Goal: Task Accomplishment & Management: Use online tool/utility

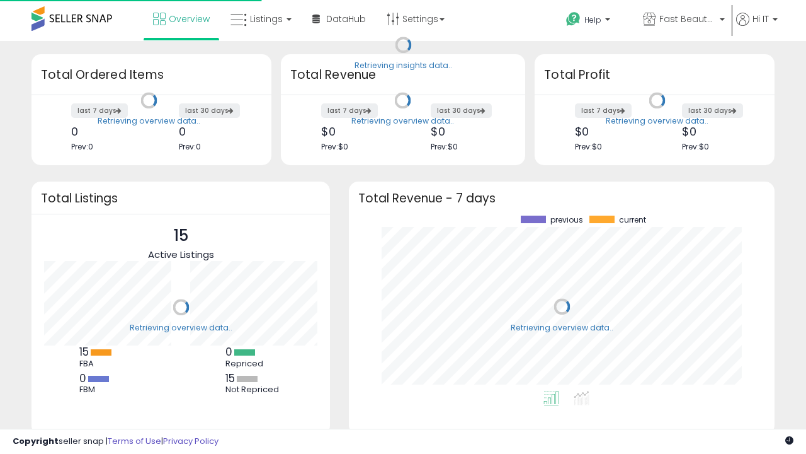
scroll to position [175, 401]
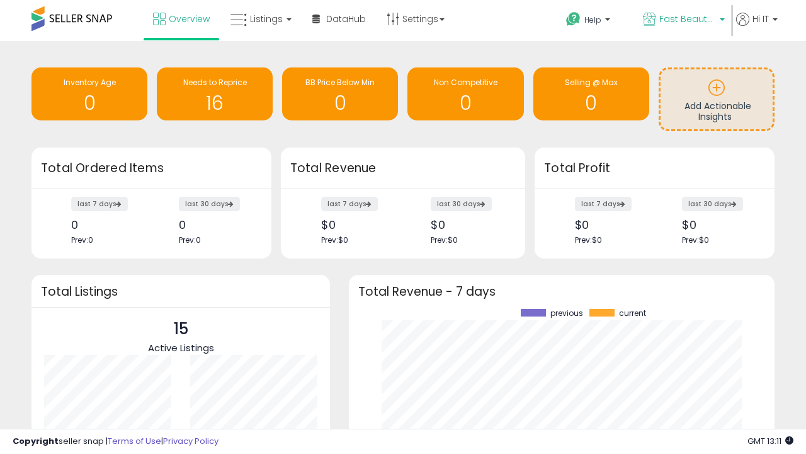
click at [683, 20] on span "Fast Beauty ([GEOGRAPHIC_DATA])" at bounding box center [688, 19] width 57 height 13
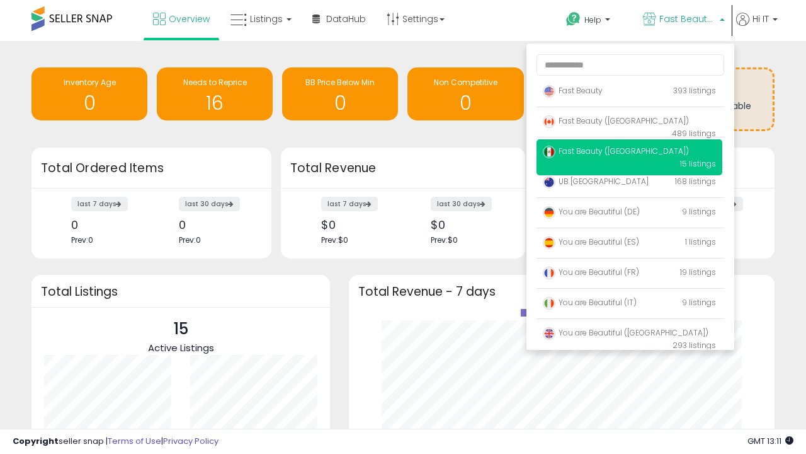
click at [629, 153] on span "Fast Beauty ([GEOGRAPHIC_DATA])" at bounding box center [616, 151] width 146 height 11
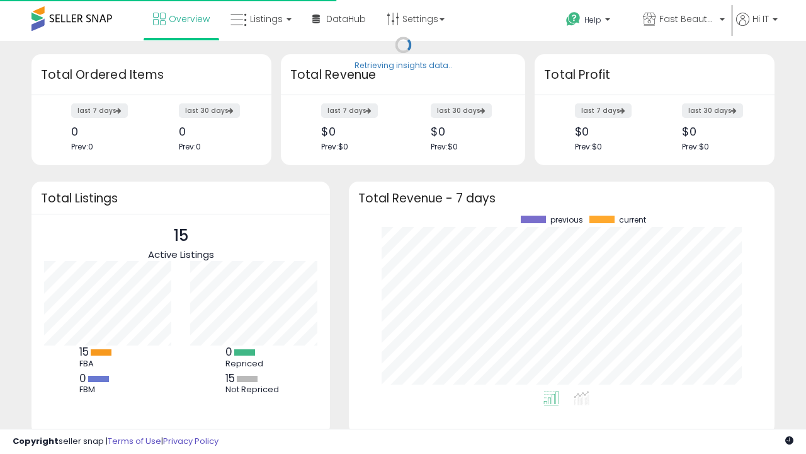
scroll to position [175, 401]
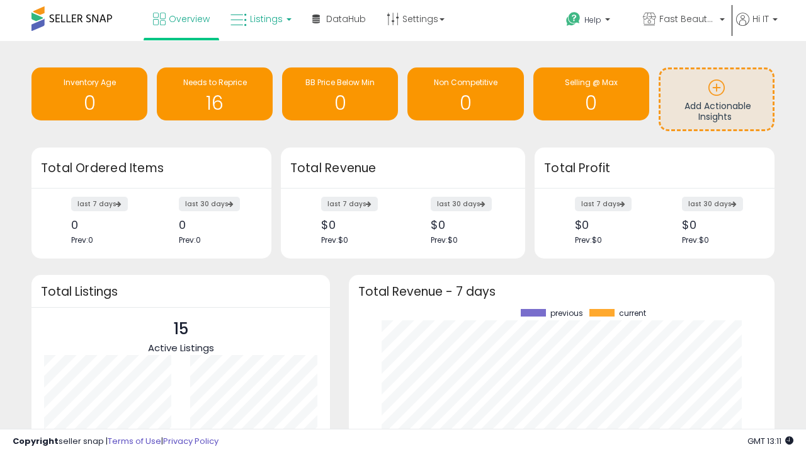
click at [260, 19] on span "Listings" at bounding box center [266, 19] width 33 height 13
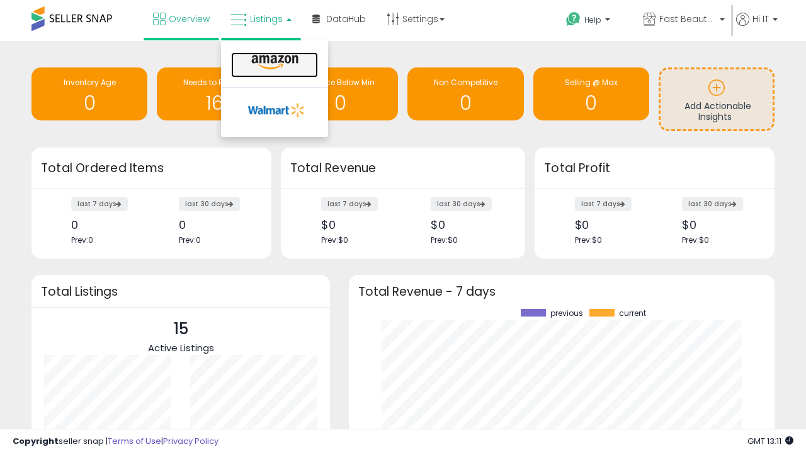
click at [273, 62] on icon at bounding box center [275, 62] width 55 height 16
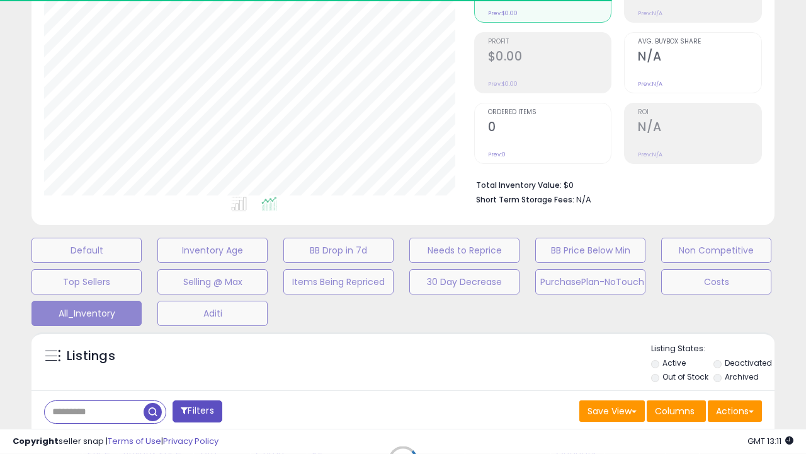
scroll to position [350, 0]
